Goal: Information Seeking & Learning: Learn about a topic

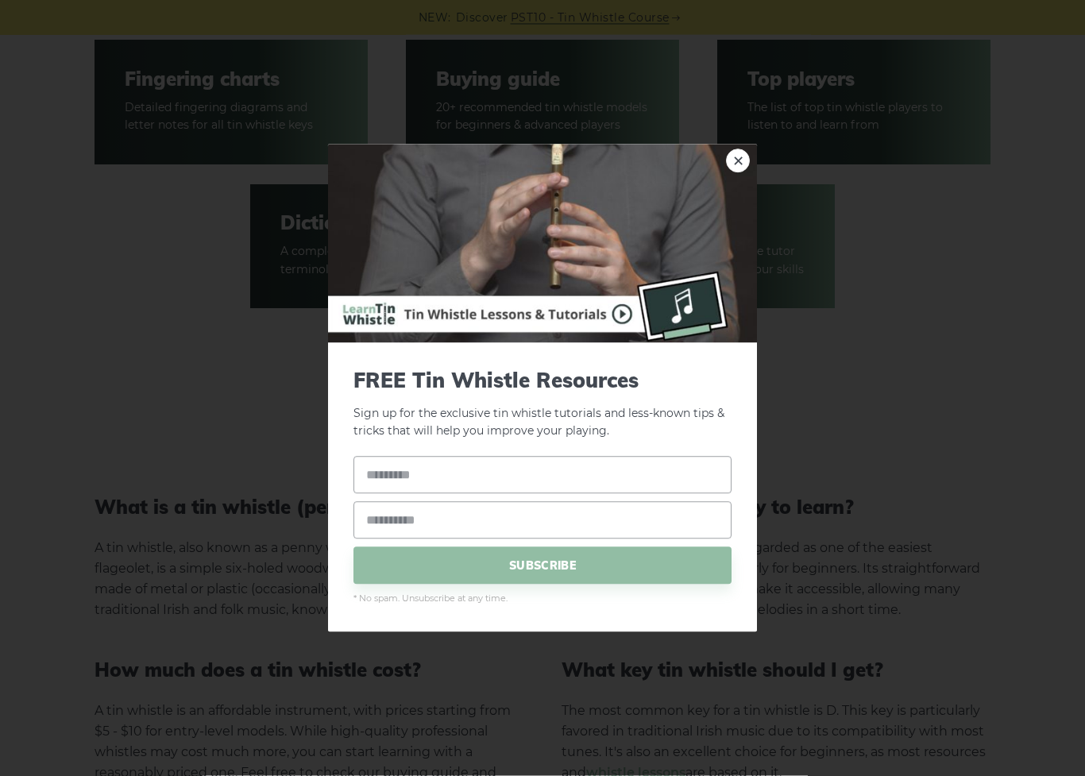
scroll to position [2458, 0]
click at [715, 151] on img at bounding box center [542, 243] width 429 height 199
click at [737, 161] on link "×" at bounding box center [738, 160] width 24 height 24
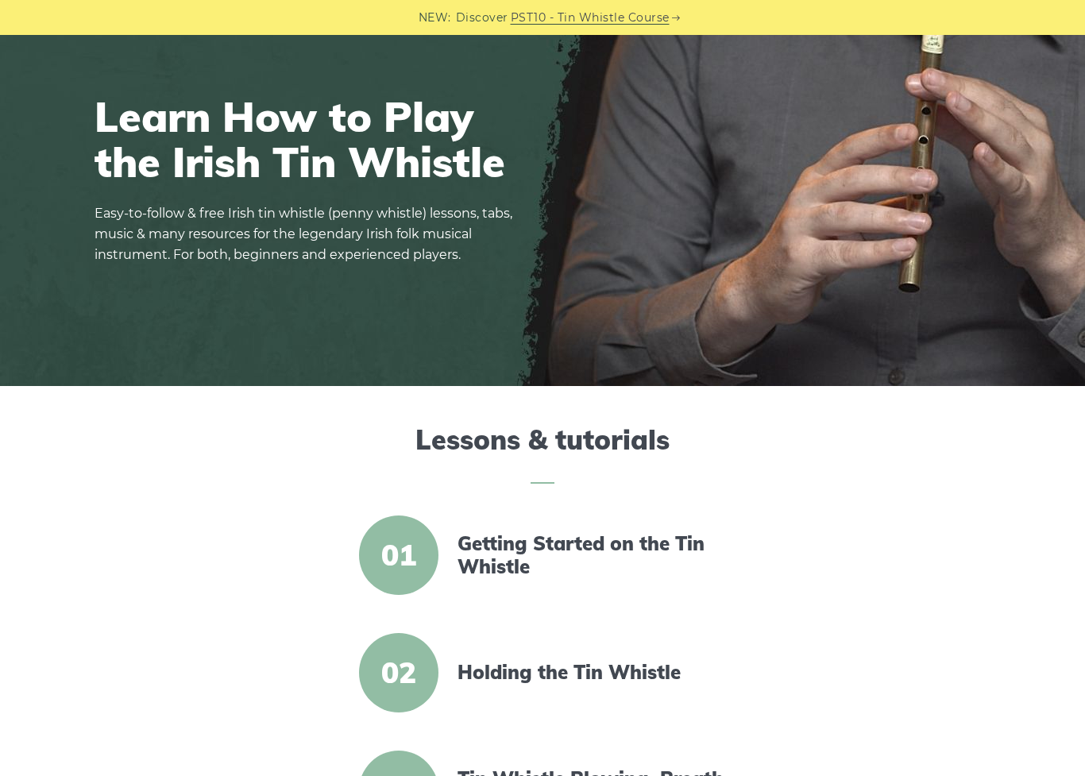
scroll to position [127, 0]
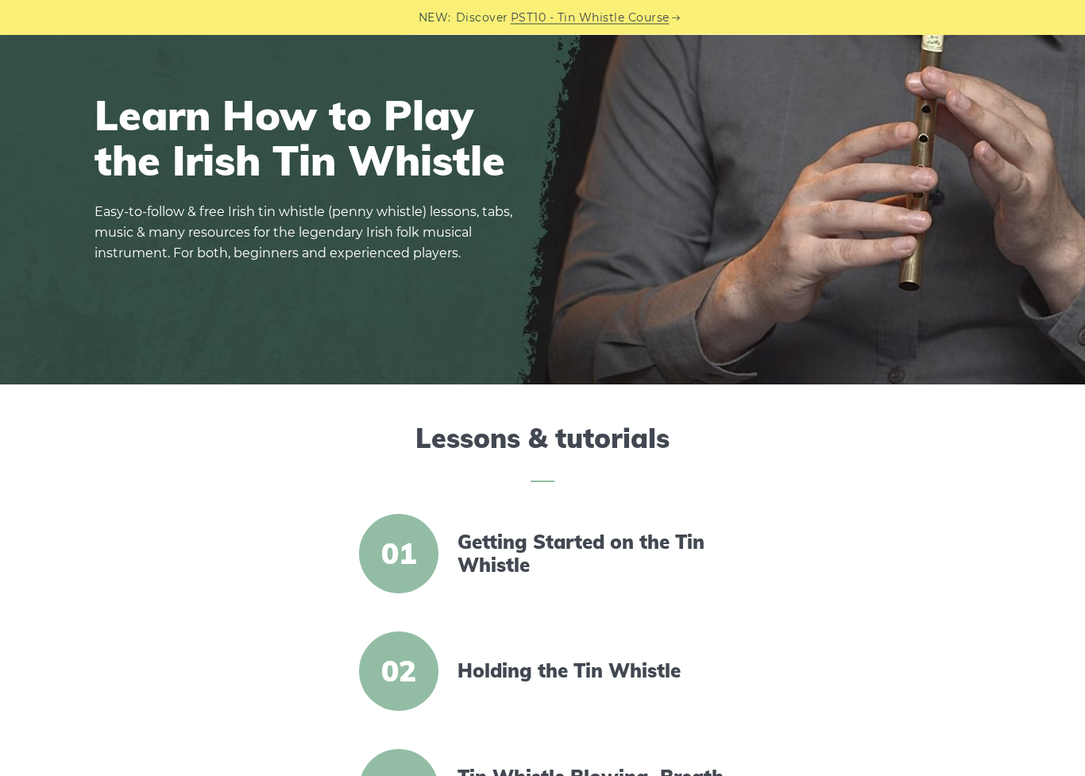
click at [596, 553] on link "Getting Started on the Tin Whistle" at bounding box center [593, 554] width 273 height 46
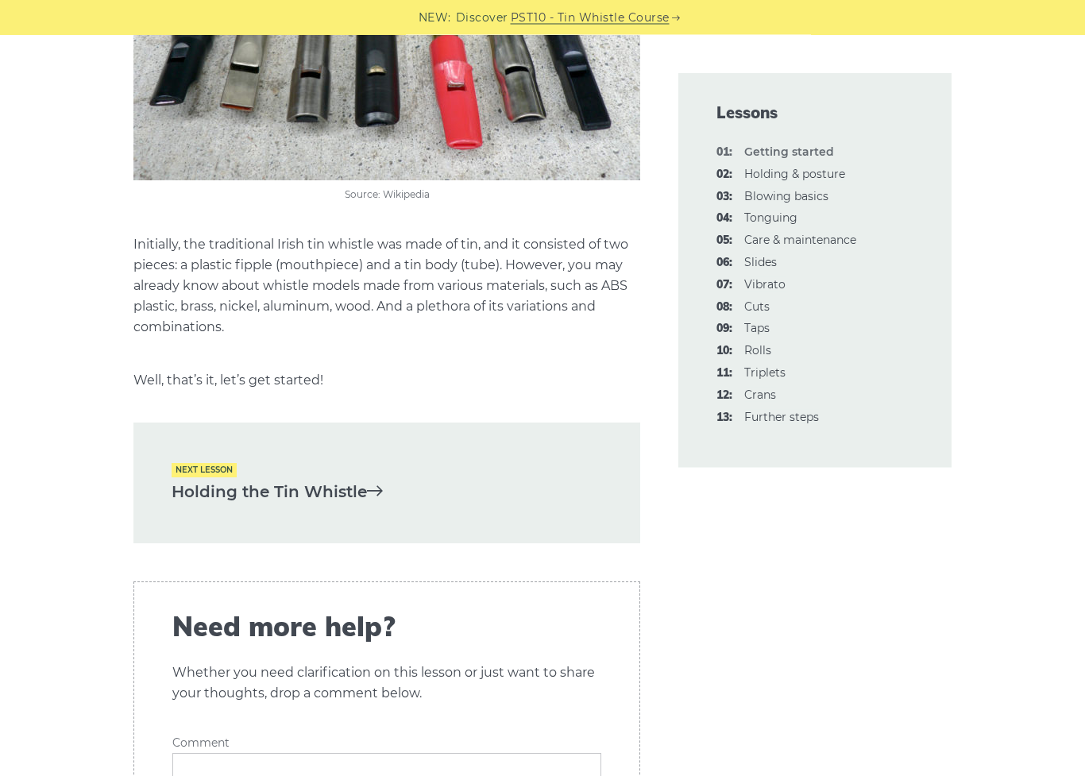
scroll to position [3175, 0]
click at [341, 488] on link "Holding the Tin Whistle" at bounding box center [387, 492] width 430 height 26
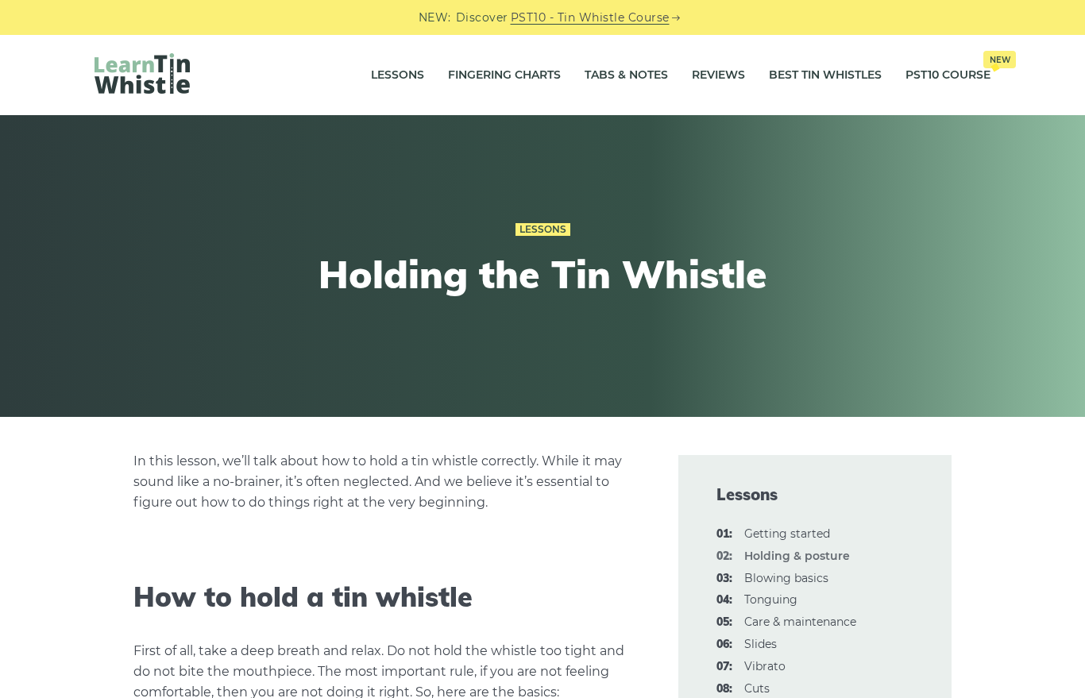
click at [436, 224] on div "Lessons" at bounding box center [542, 228] width 584 height 21
click at [942, 75] on link "PST10 Course New" at bounding box center [947, 76] width 85 height 40
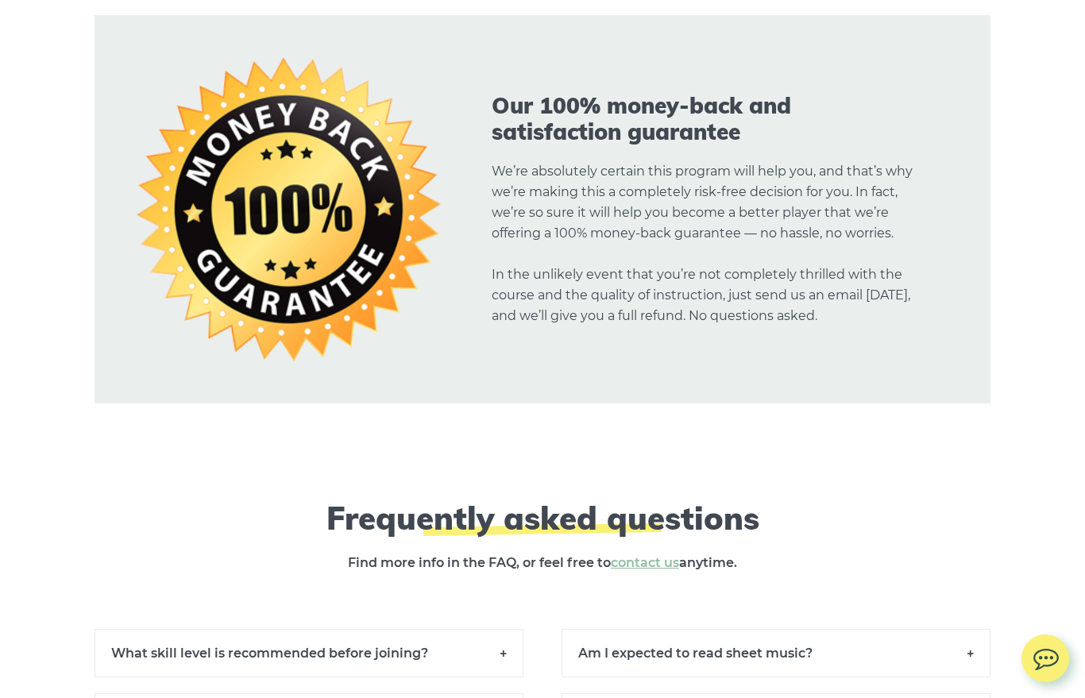
scroll to position [10424, 0]
